Goal: Check status

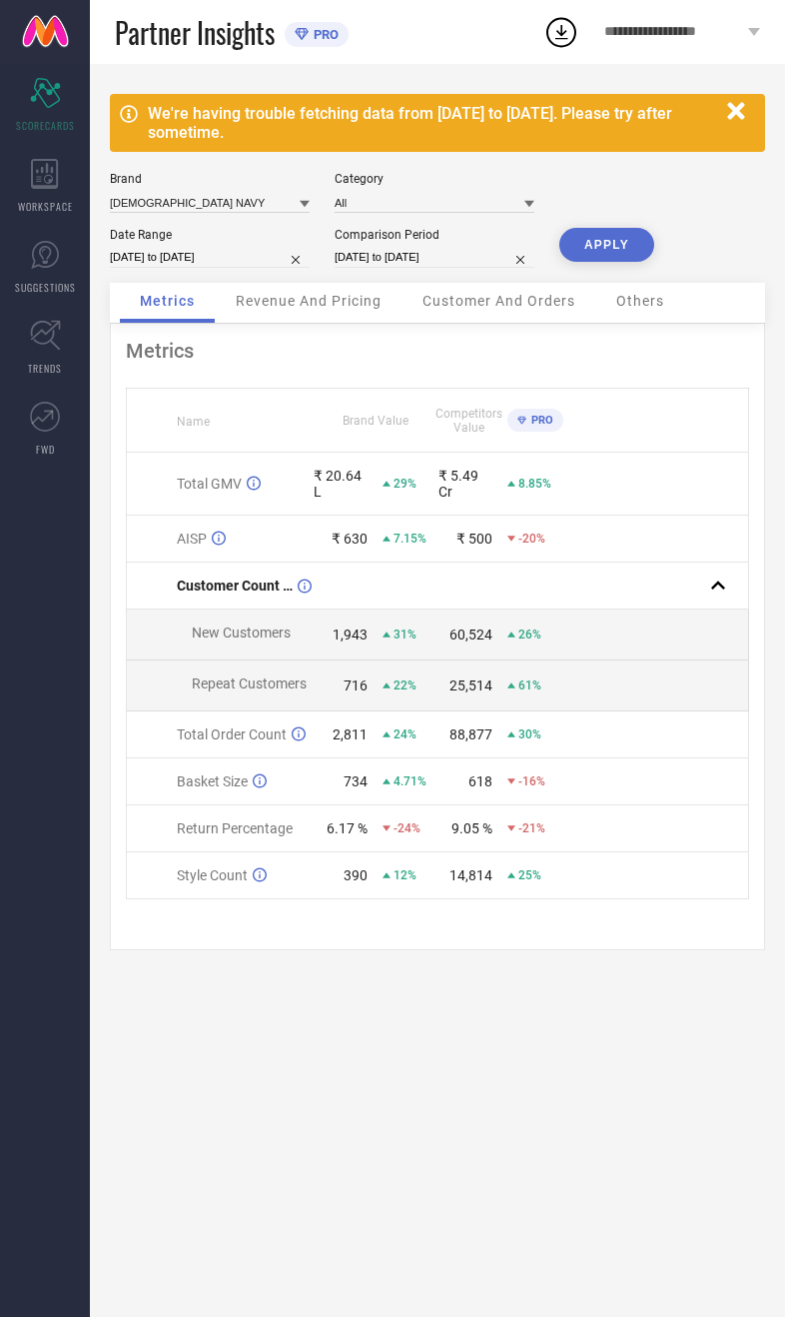
select select "8"
select select "2025"
select select "9"
select select "2025"
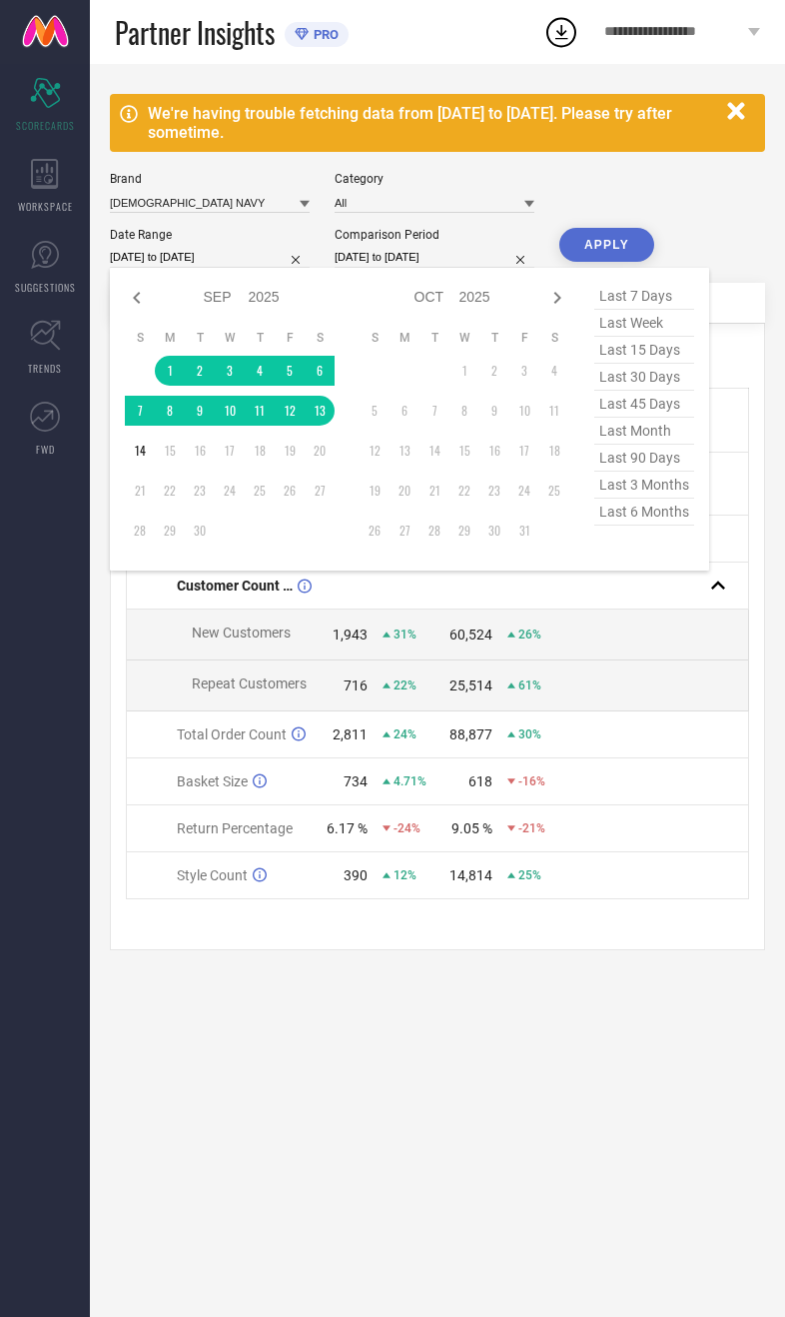
click at [427, 1116] on div "We're having trouble fetching data from [DATE] to [DATE]. Please try after some…" at bounding box center [437, 690] width 695 height 1253
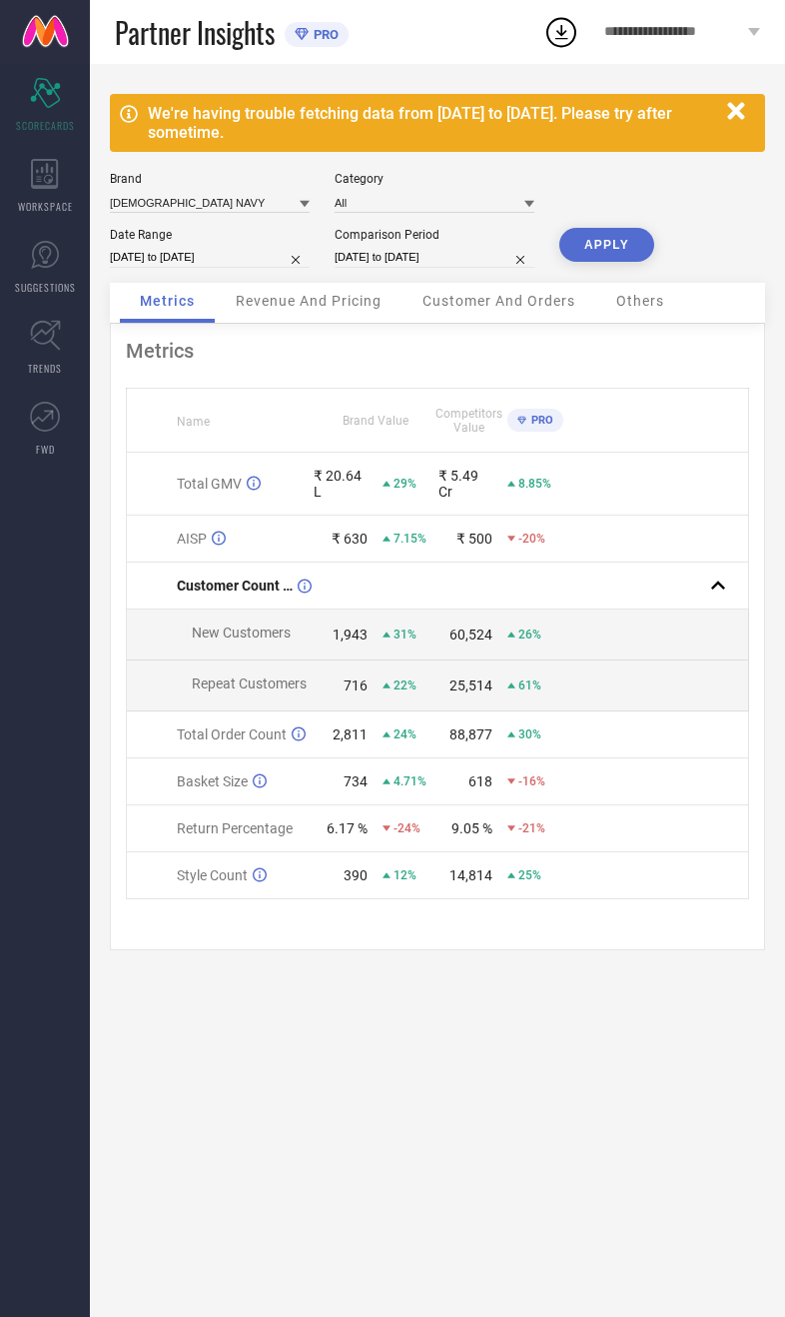
select select "8"
select select "2025"
select select "9"
select select "2025"
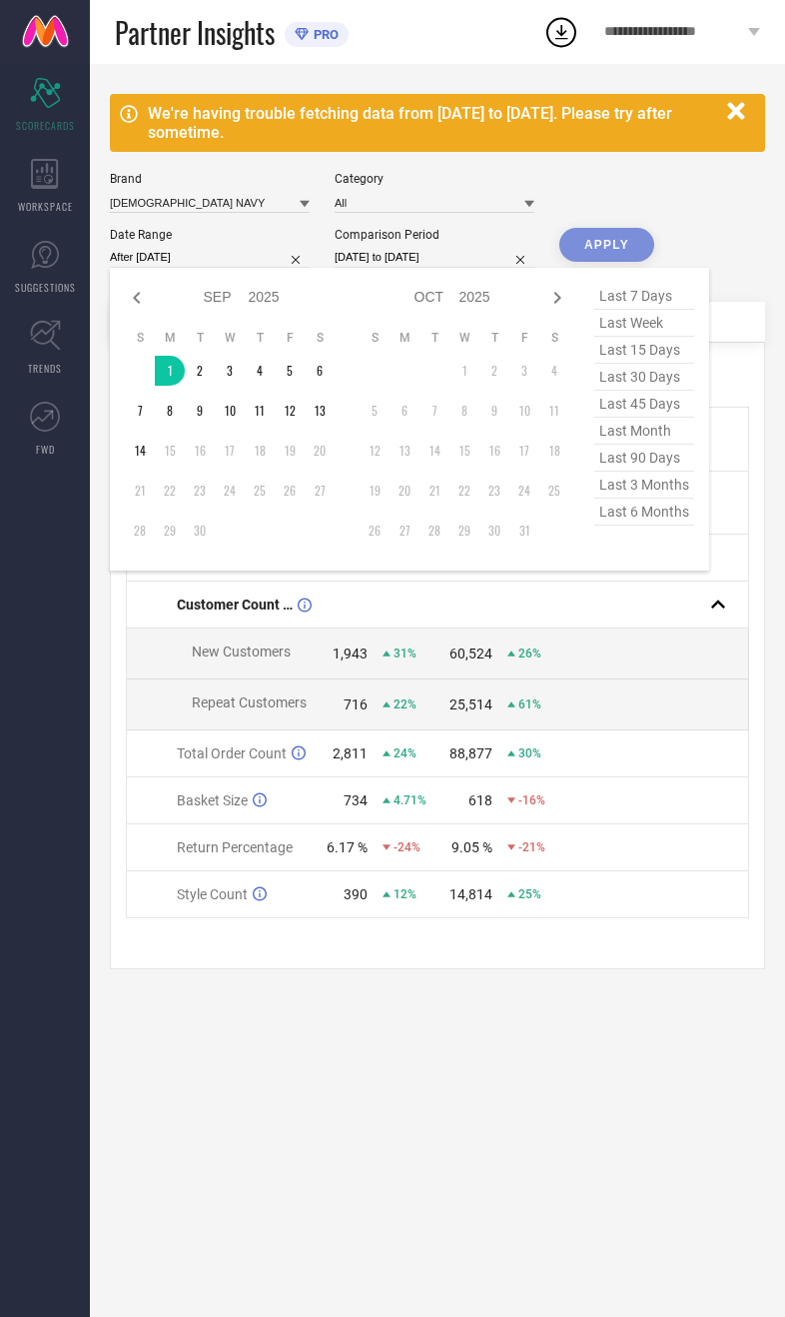
type input "[DATE] to [DATE]"
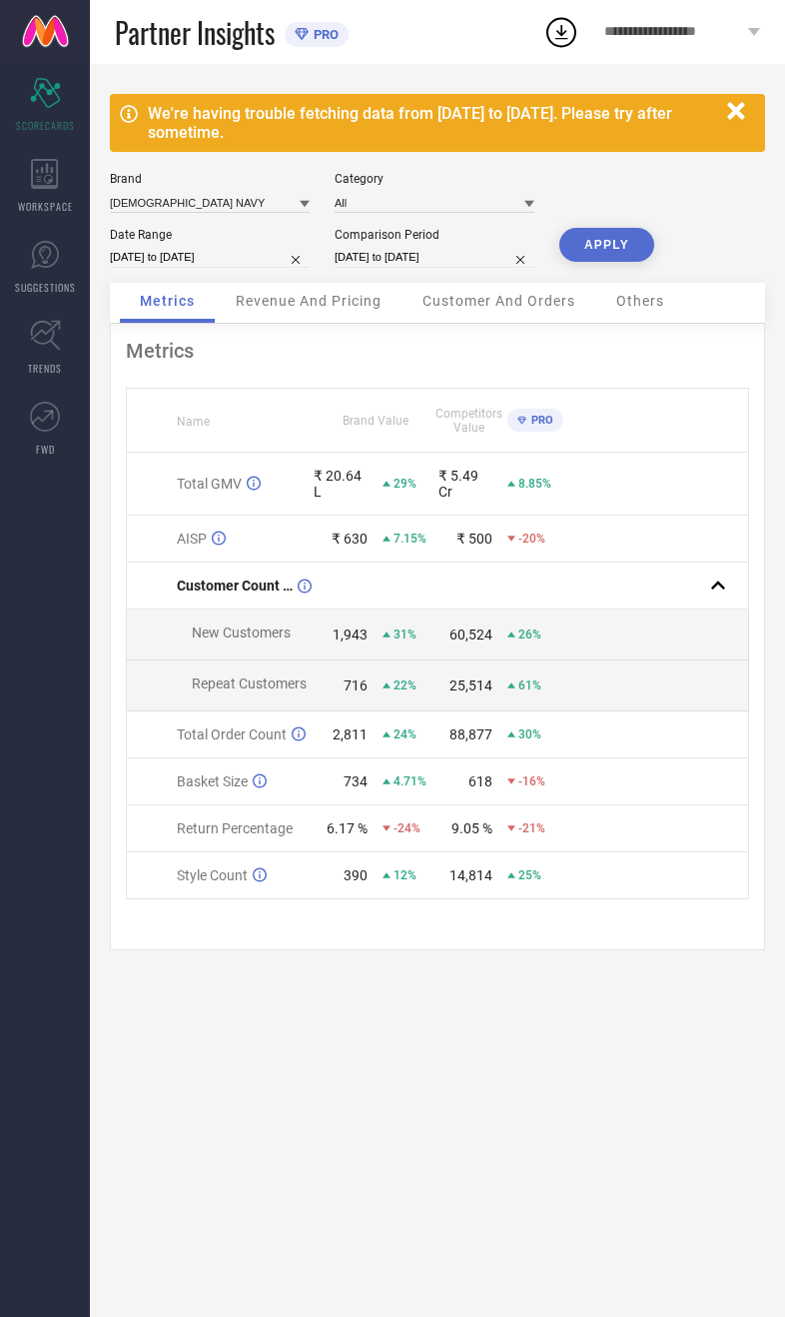
click at [616, 262] on button "APPLY" at bounding box center [607, 245] width 95 height 34
select select "8"
select select "2025"
select select "9"
select select "2025"
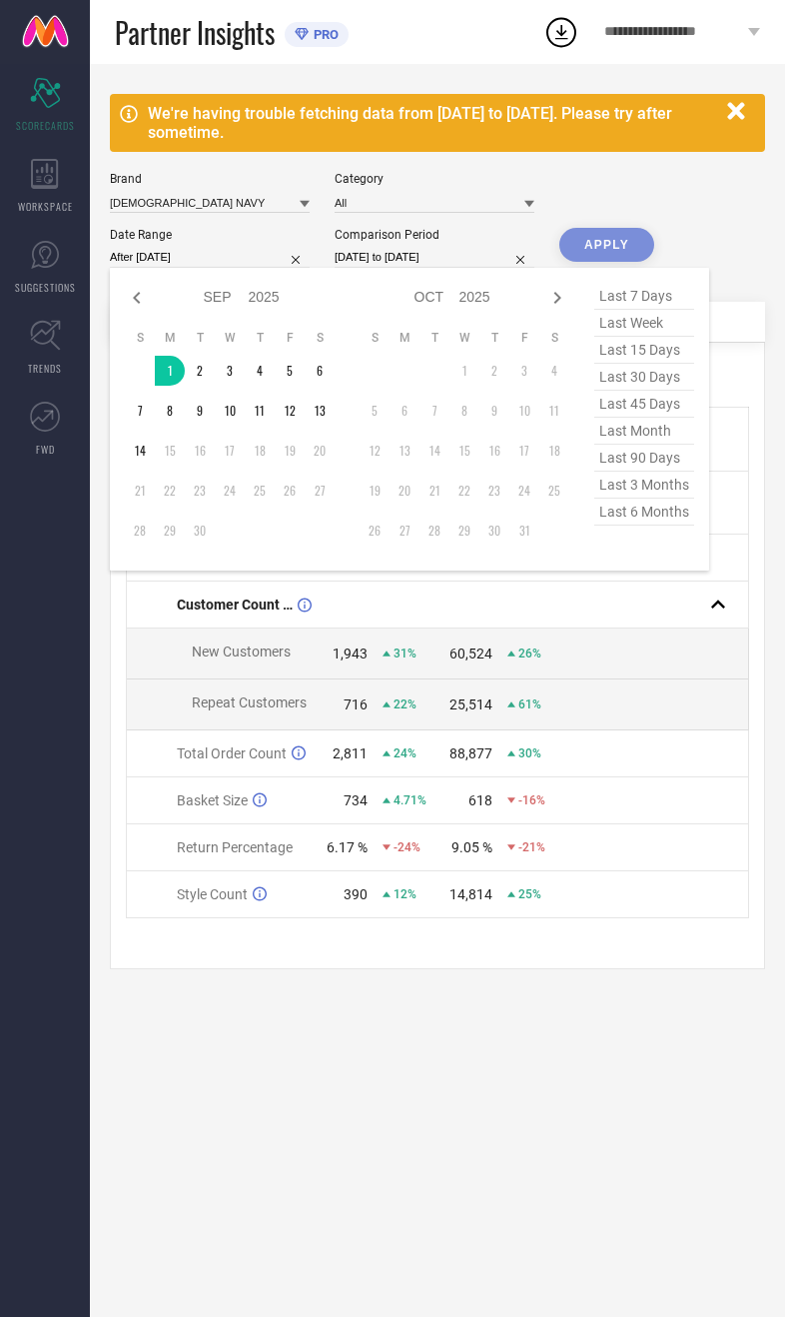
type input "[DATE] to [DATE]"
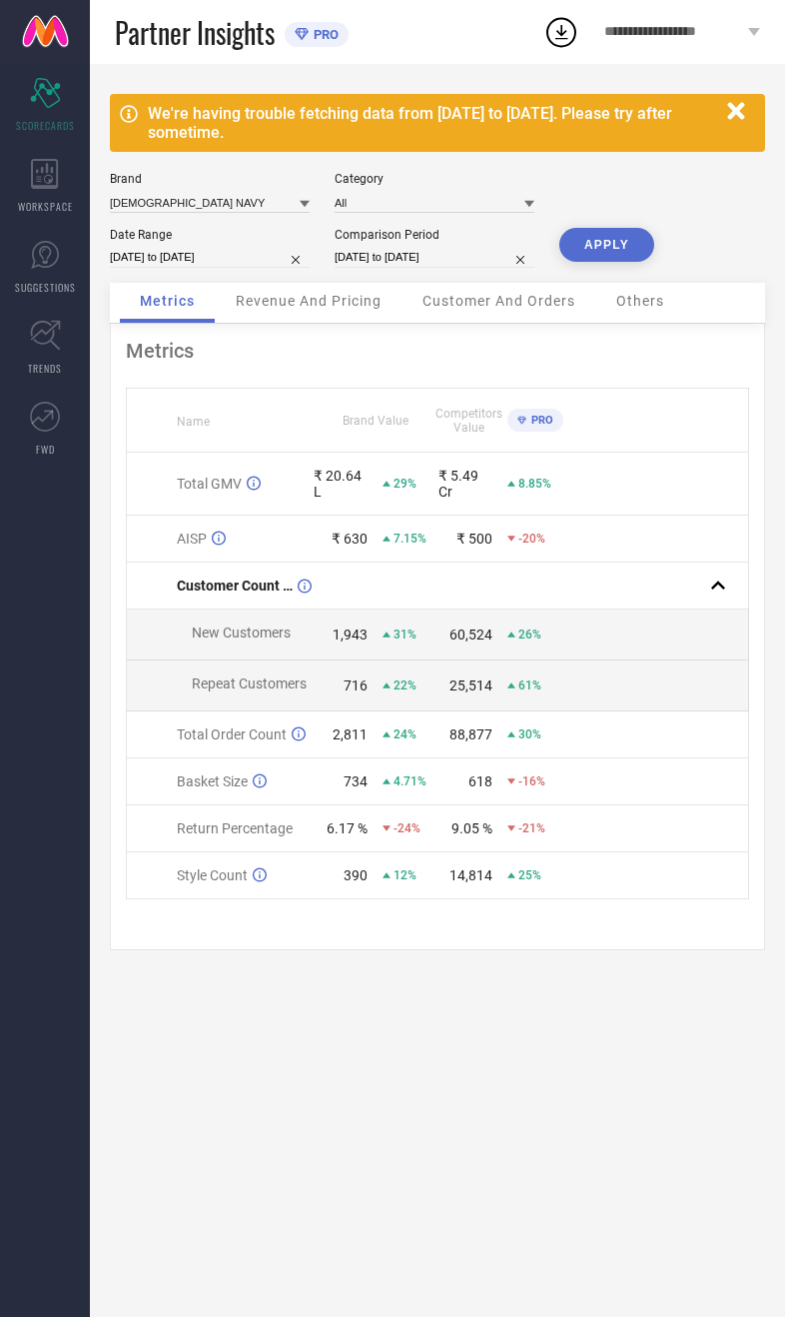
click at [612, 262] on button "APPLY" at bounding box center [607, 245] width 95 height 34
select select "8"
select select "2025"
select select "9"
select select "2025"
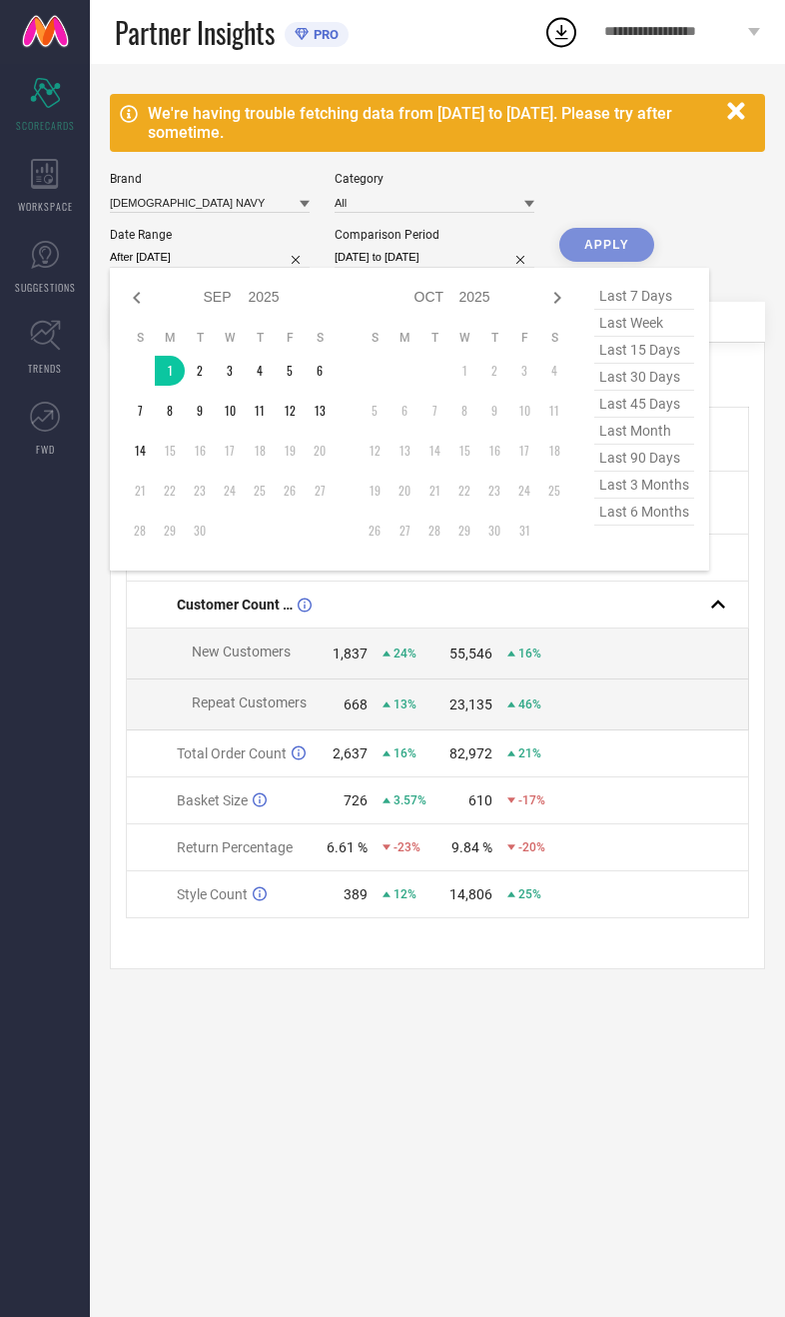
type input "[DATE] to [DATE]"
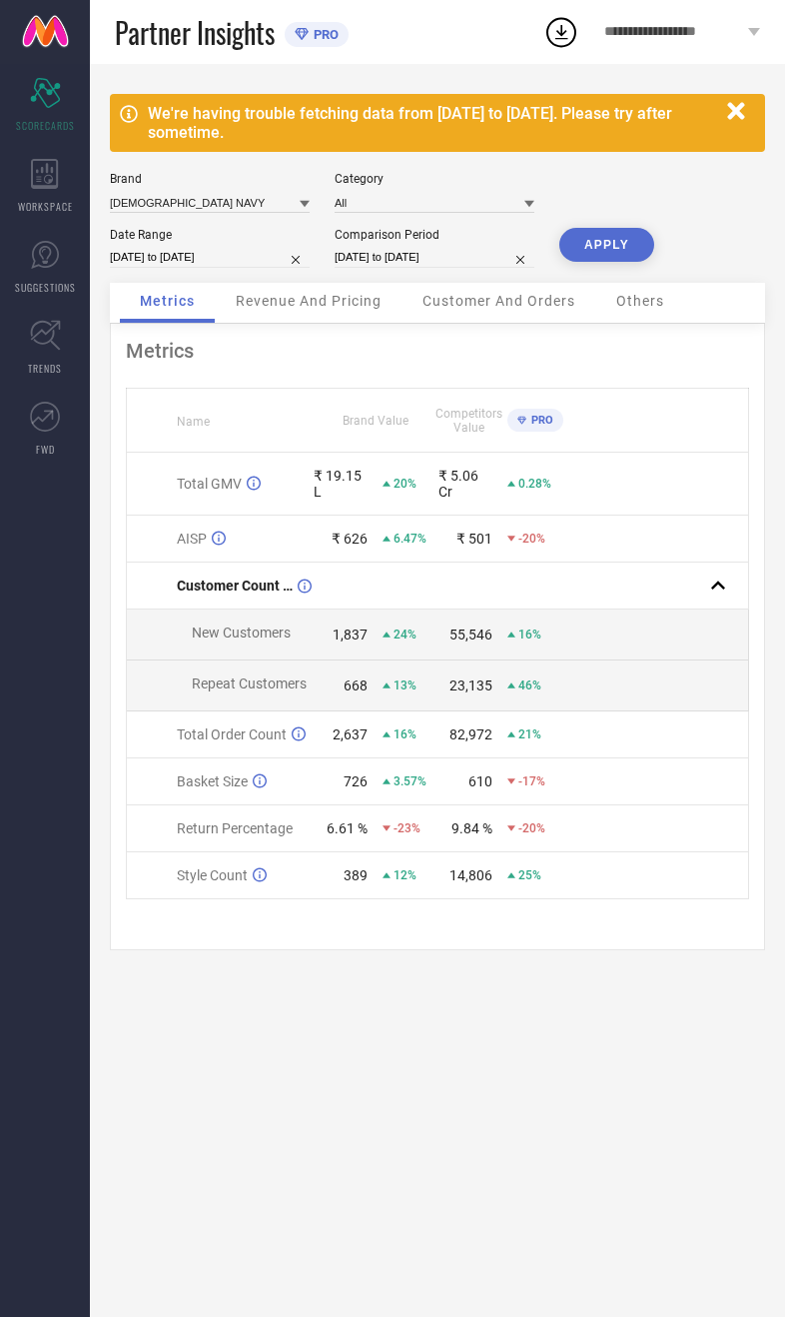
click at [623, 262] on button "APPLY" at bounding box center [607, 245] width 95 height 34
click at [335, 321] on div "Revenue And Pricing" at bounding box center [309, 303] width 186 height 40
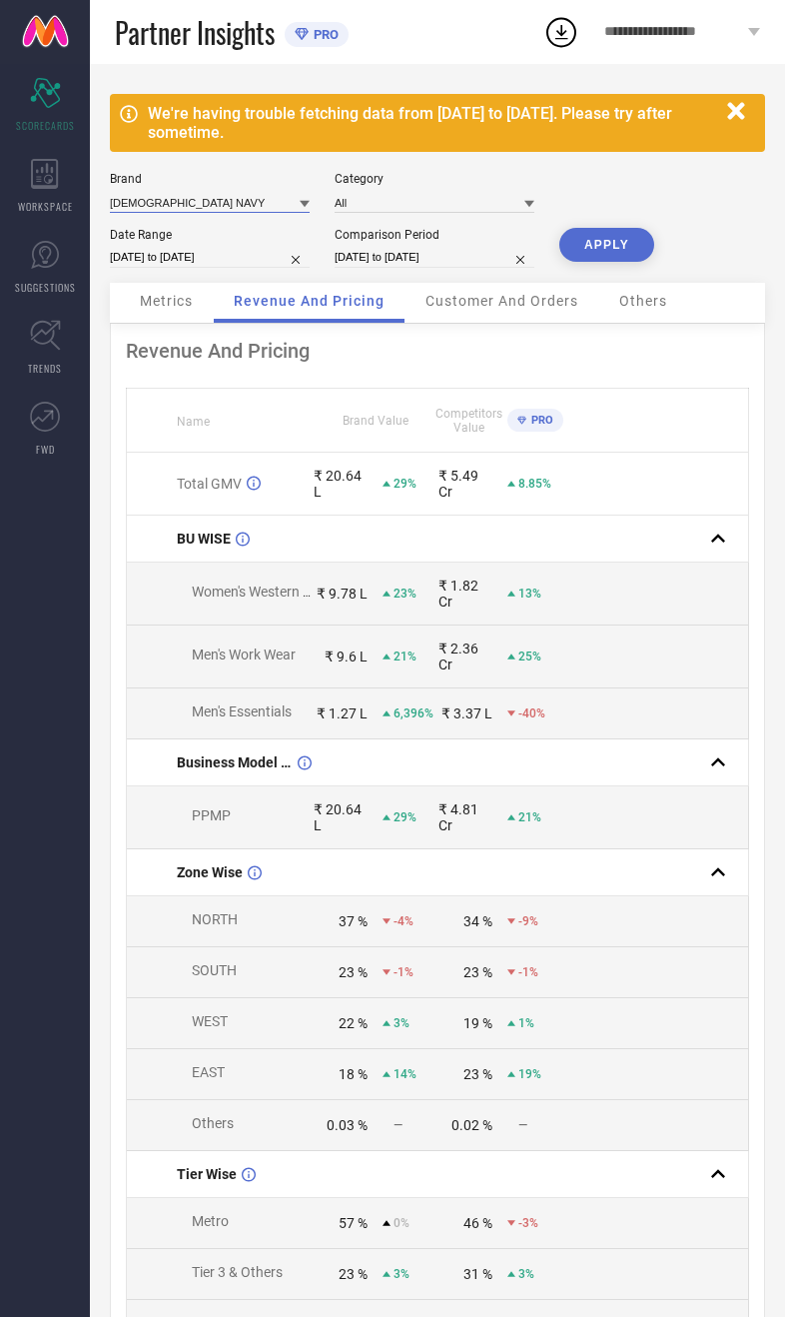
click at [227, 206] on input at bounding box center [210, 202] width 200 height 21
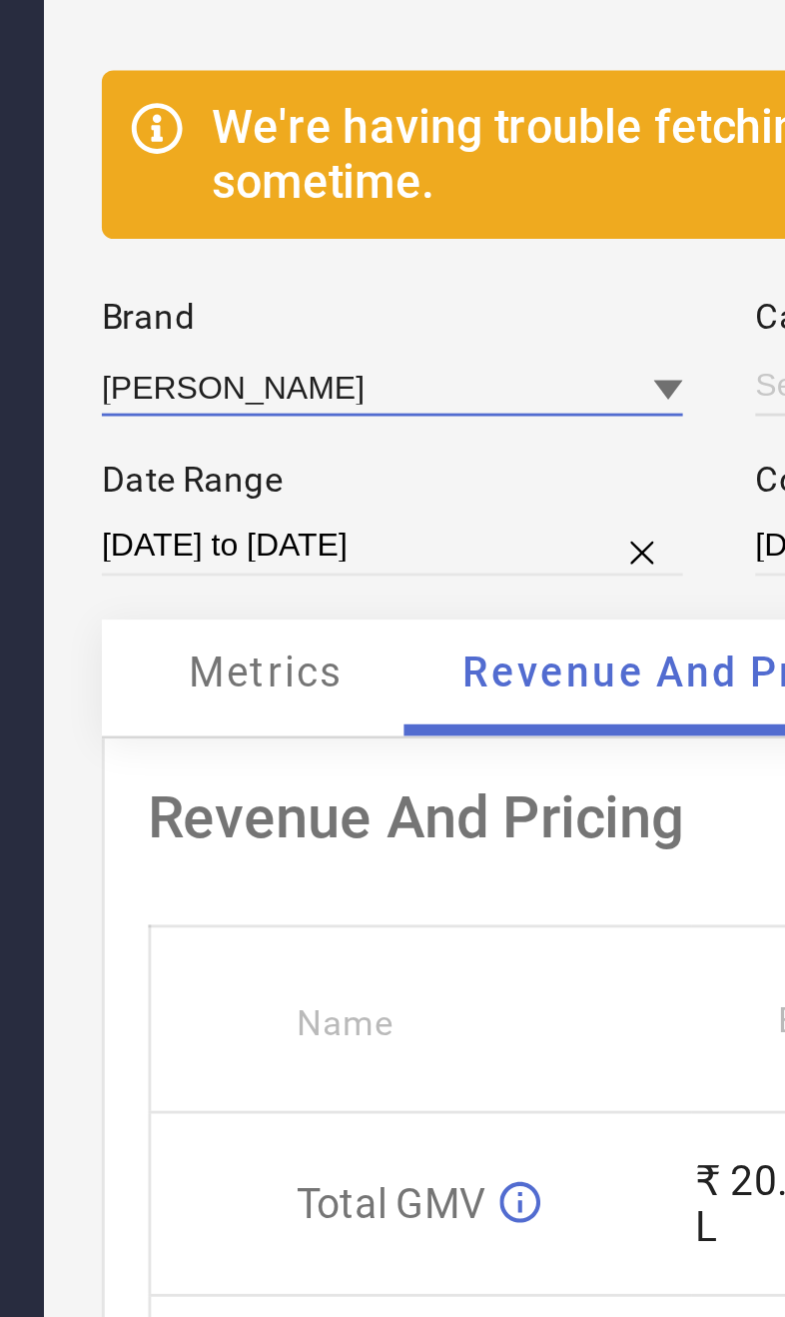
type input "All"
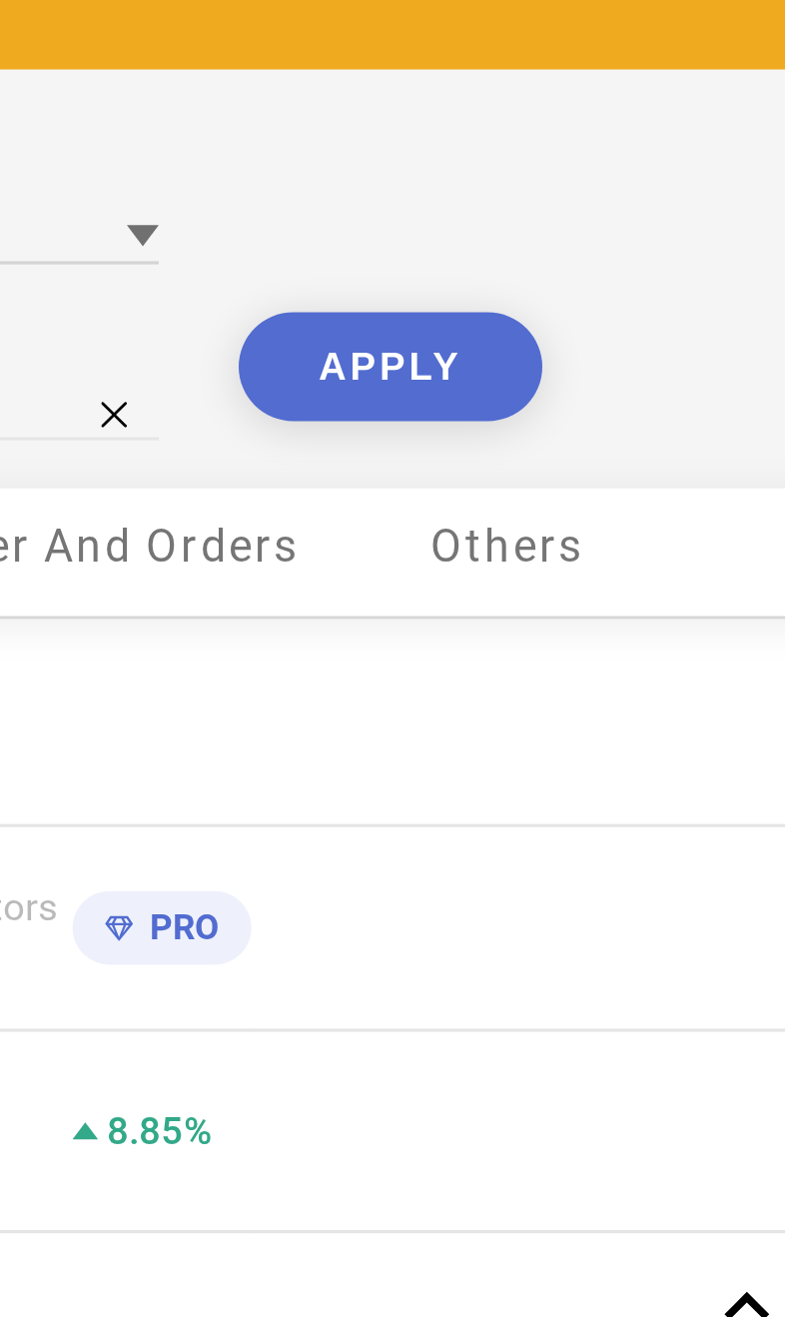
click at [560, 228] on button "APPLY" at bounding box center [607, 245] width 95 height 34
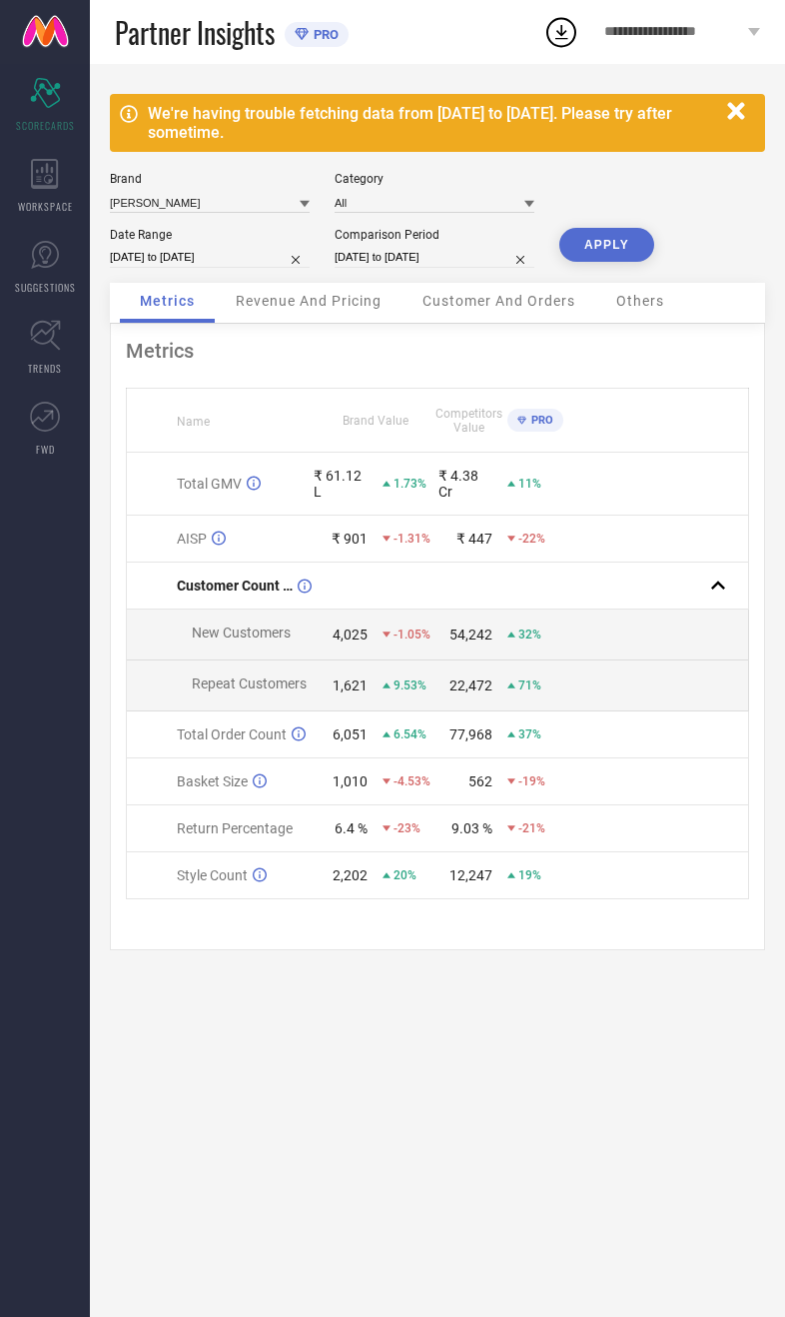
click at [325, 323] on div "Revenue And Pricing" at bounding box center [309, 303] width 186 height 40
